Goal: Check status: Check status

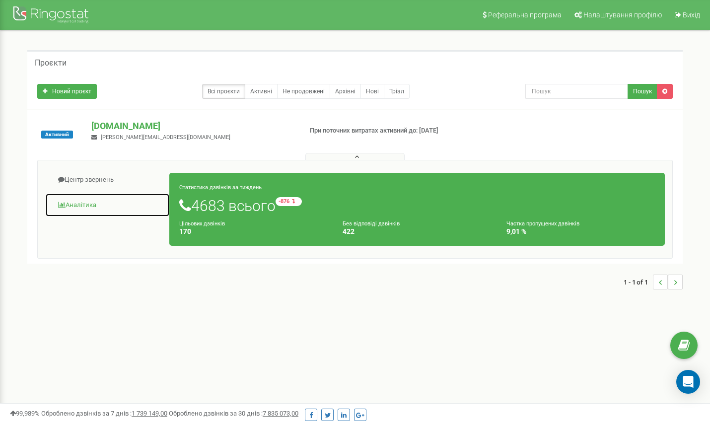
click at [96, 203] on link "Аналiтика" at bounding box center [107, 205] width 125 height 24
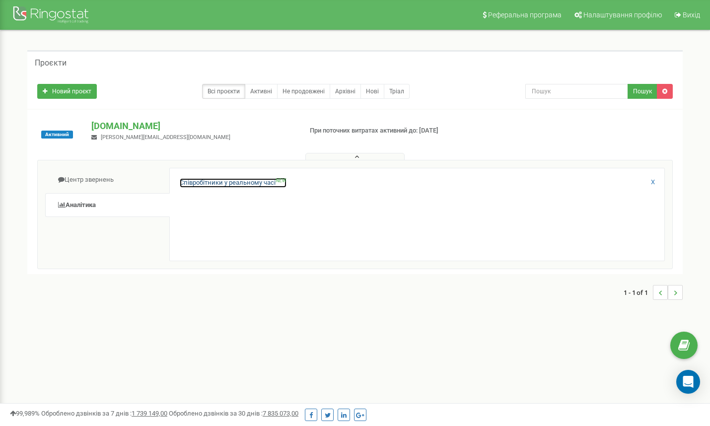
click at [241, 184] on link "Співробітники у реальному часі NEW" at bounding box center [233, 182] width 107 height 9
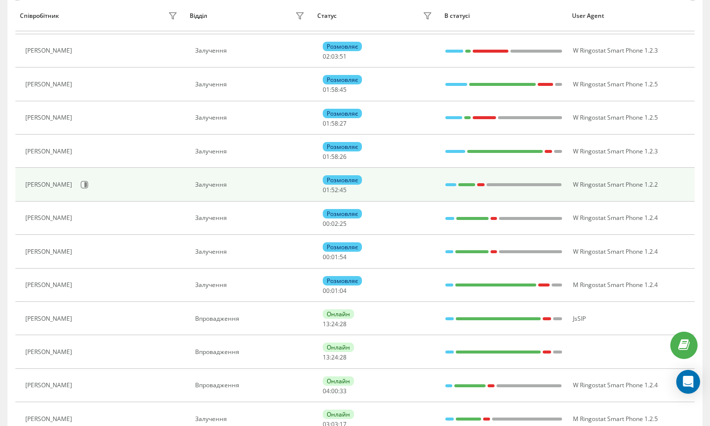
scroll to position [215, 0]
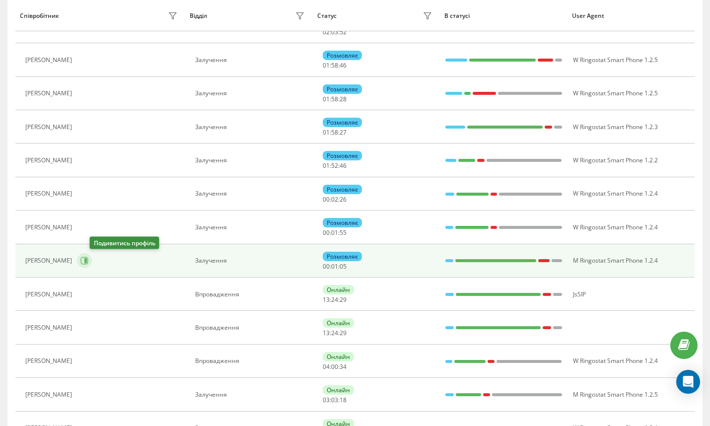
click at [92, 265] on button at bounding box center [84, 260] width 15 height 15
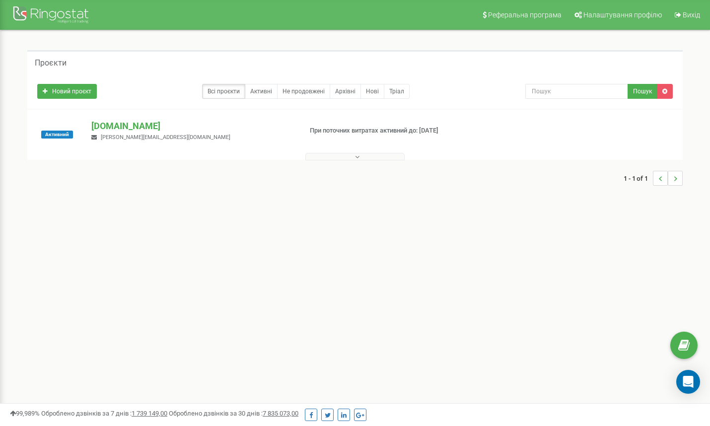
click at [347, 152] on div at bounding box center [355, 154] width 650 height 10
click at [347, 153] on button at bounding box center [354, 156] width 99 height 7
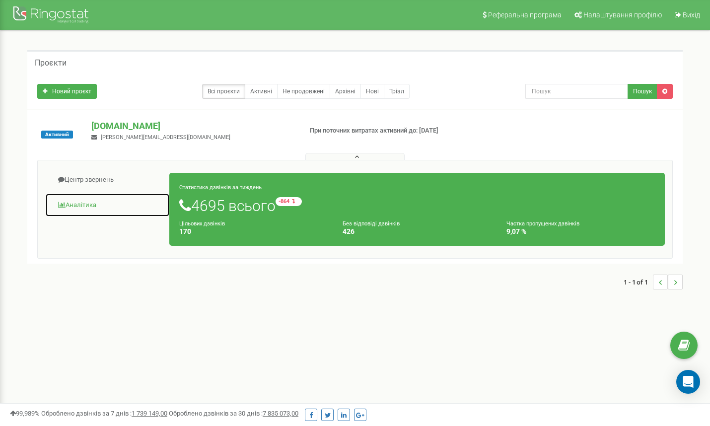
click at [98, 202] on link "Аналiтика" at bounding box center [107, 205] width 125 height 24
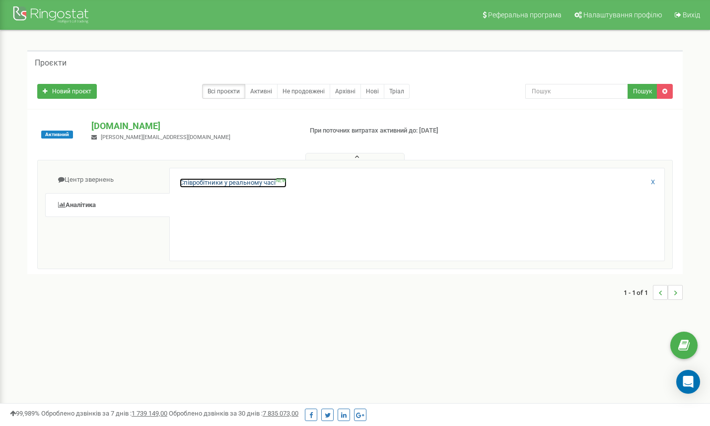
click at [214, 182] on link "Співробітники у реальному часі NEW" at bounding box center [233, 182] width 107 height 9
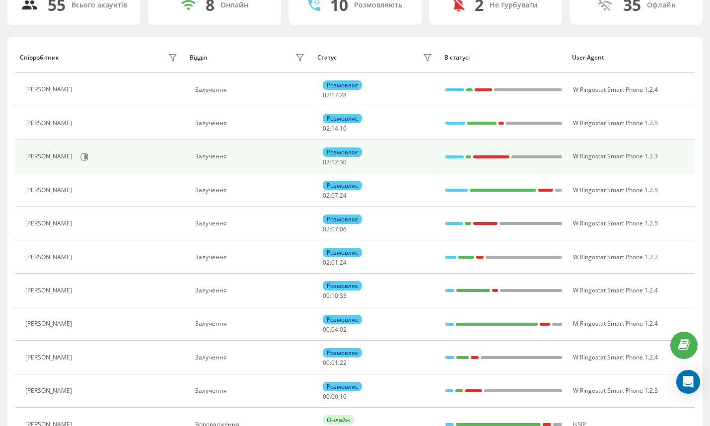
scroll to position [88, 0]
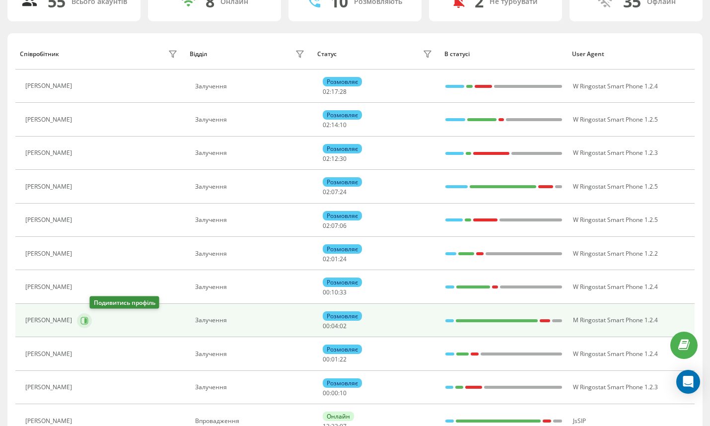
click at [88, 322] on icon at bounding box center [84, 321] width 8 height 8
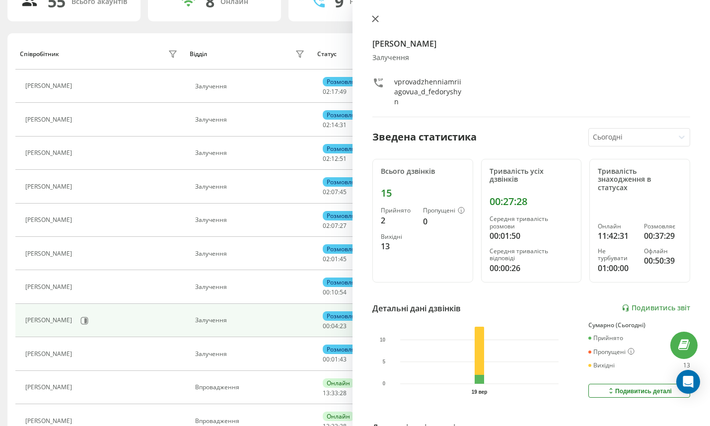
click at [375, 17] on icon at bounding box center [375, 18] width 7 height 7
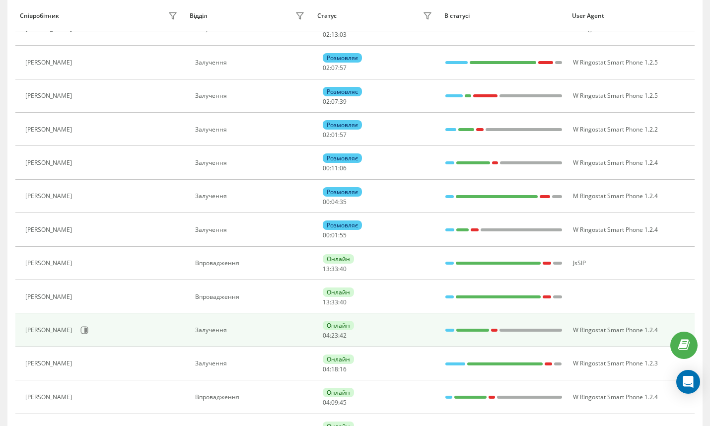
scroll to position [182, 0]
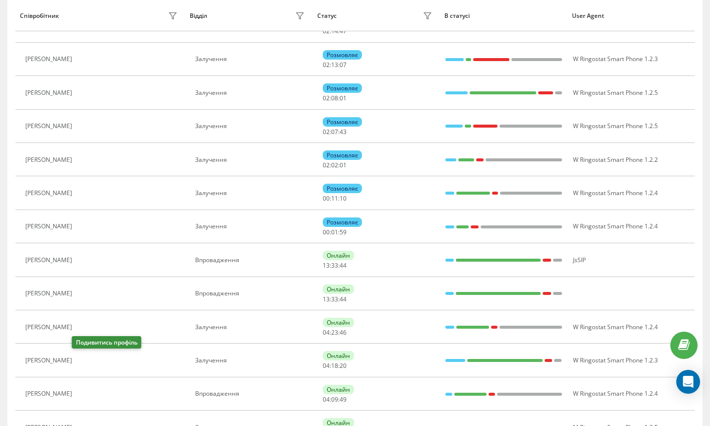
click at [81, 364] on icon at bounding box center [82, 360] width 7 height 7
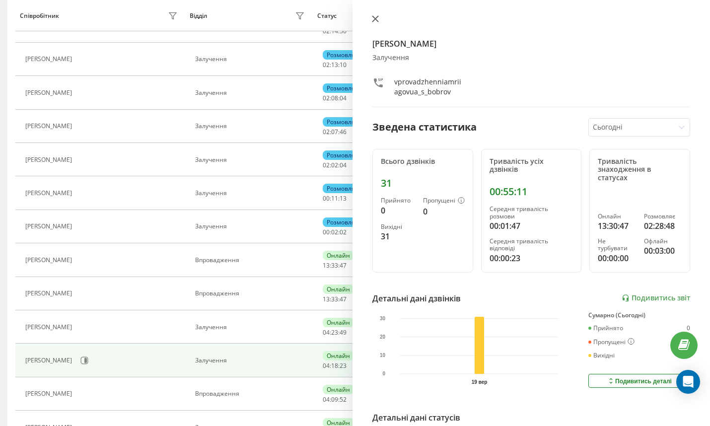
click at [371, 20] on button at bounding box center [375, 19] width 13 height 9
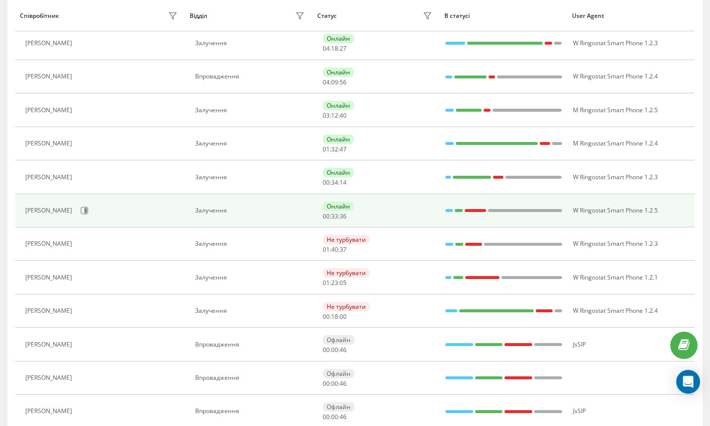
scroll to position [499, 0]
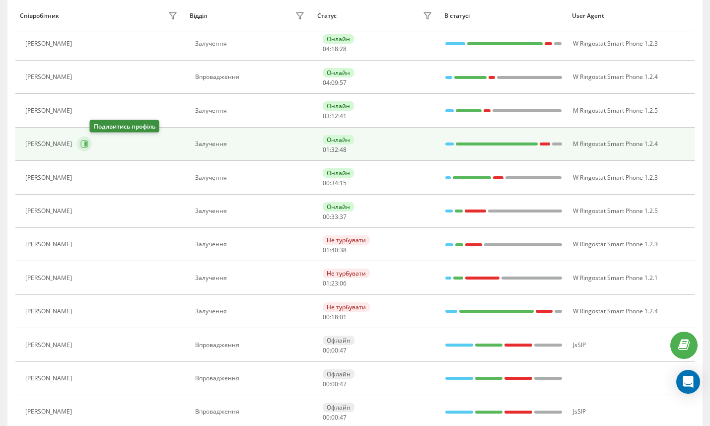
click at [87, 145] on icon at bounding box center [85, 143] width 2 height 5
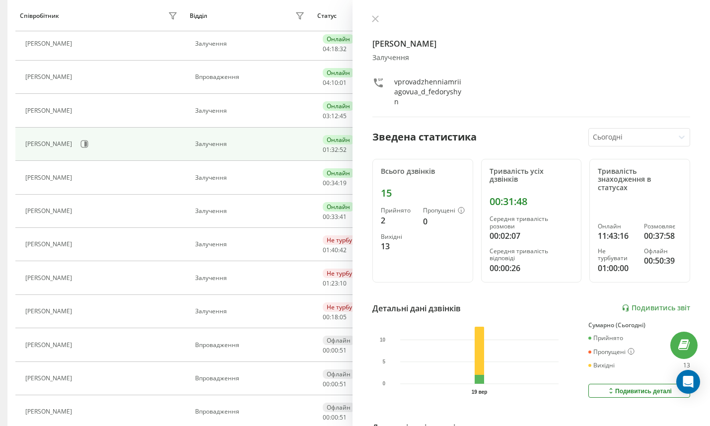
click at [372, 16] on icon at bounding box center [375, 19] width 6 height 6
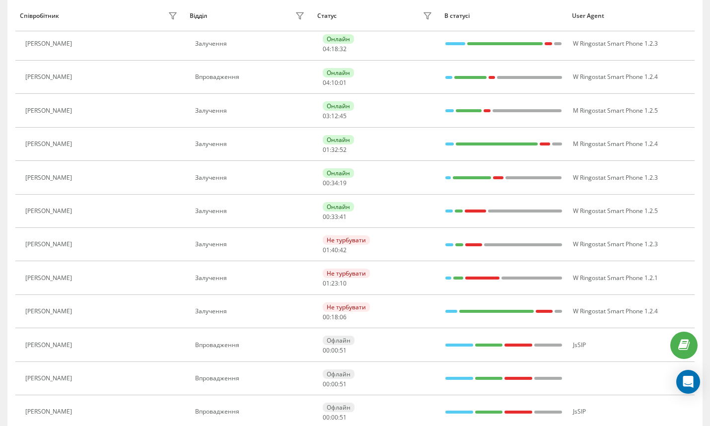
scroll to position [131, 0]
